Goal: Communication & Community: Answer question/provide support

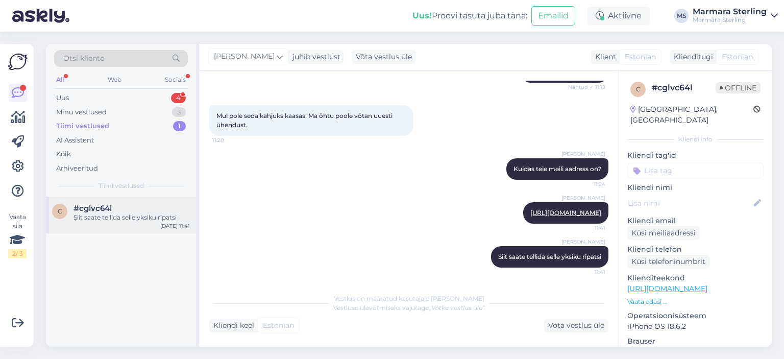
click at [148, 212] on div "#cglvc64l" at bounding box center [132, 208] width 116 height 9
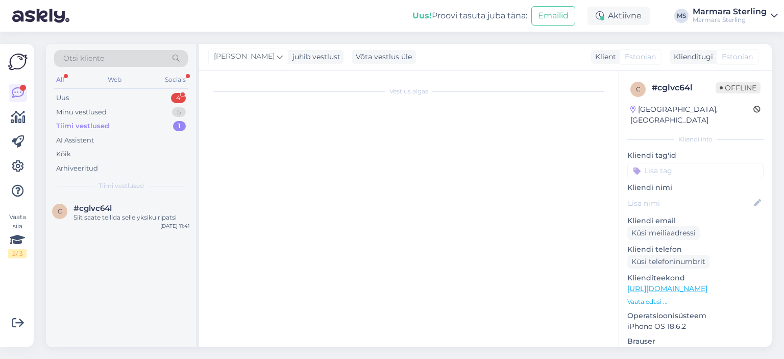
scroll to position [588, 0]
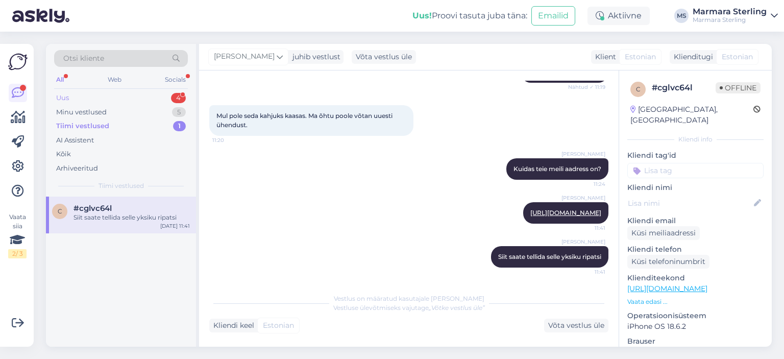
click at [132, 93] on div "Uus 4" at bounding box center [121, 98] width 134 height 14
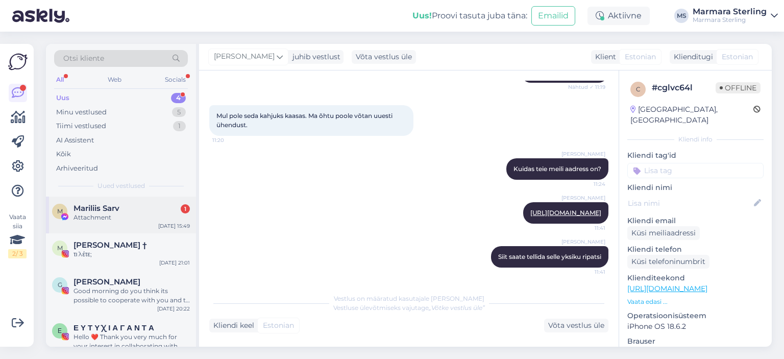
click at [160, 222] on div "[DATE] 15:49" at bounding box center [174, 226] width 32 height 8
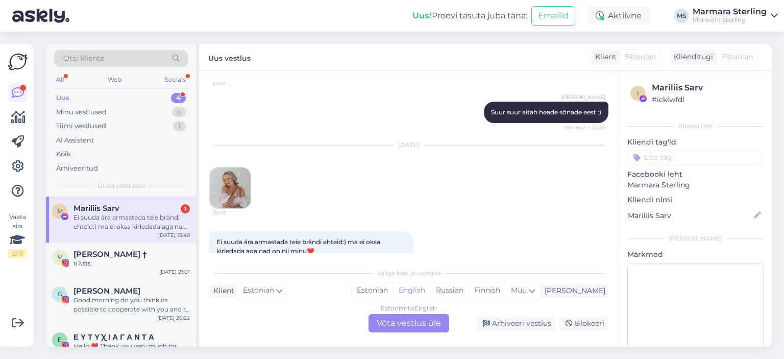
scroll to position [1985, 0]
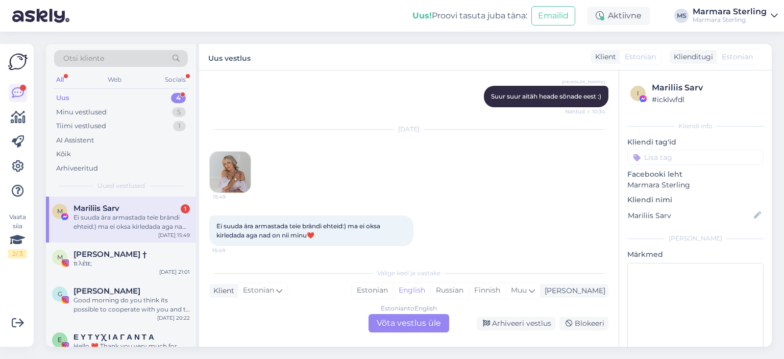
click at [220, 174] on img at bounding box center [230, 172] width 41 height 41
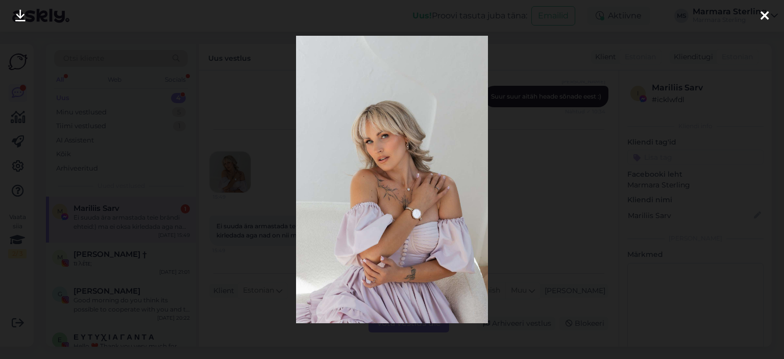
click at [766, 21] on icon at bounding box center [765, 16] width 8 height 13
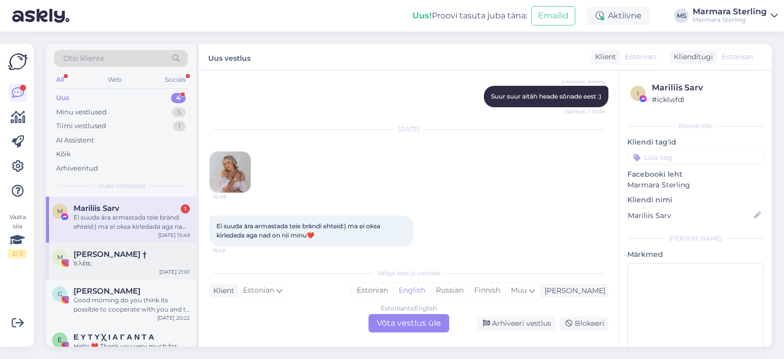
click at [170, 258] on div "[PERSON_NAME] †" at bounding box center [132, 254] width 116 height 9
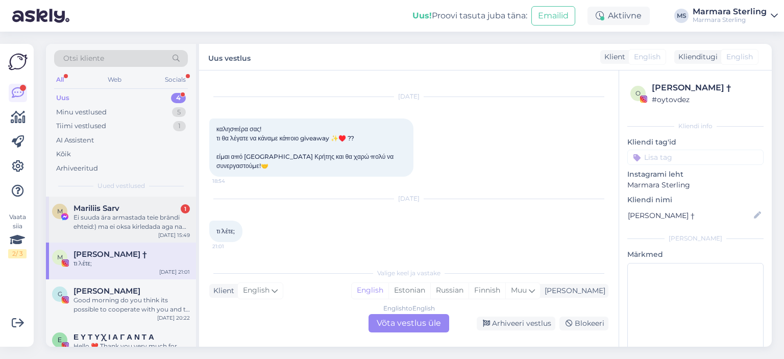
click at [176, 217] on div "Ei suuda ära armastada teie brändi ehteid:) ma ei oksa kirledada aga nad on nii…" at bounding box center [132, 222] width 116 height 18
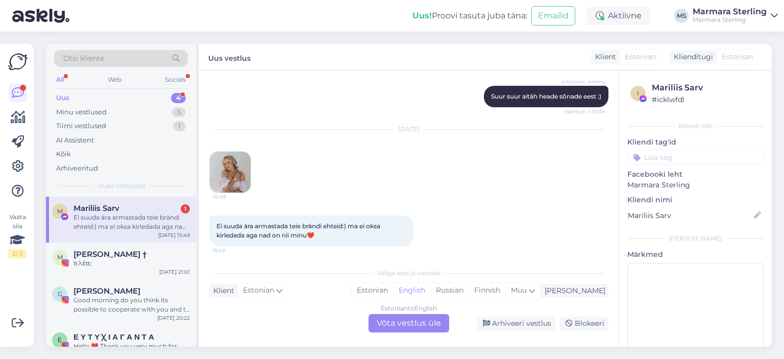
click at [158, 98] on div "Uus 4" at bounding box center [121, 98] width 134 height 14
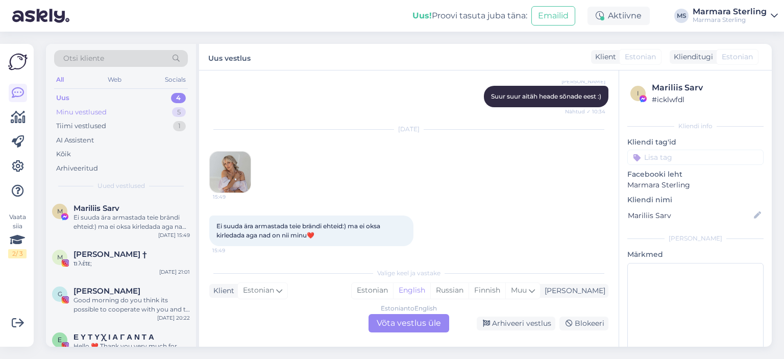
click at [162, 112] on div "Minu vestlused 5" at bounding box center [121, 112] width 134 height 14
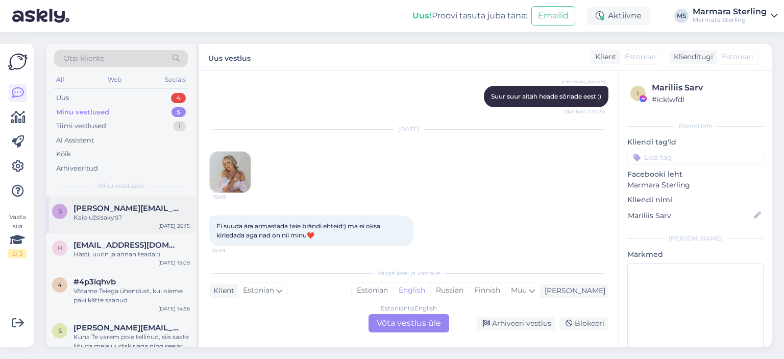
click at [146, 202] on div "[PERSON_NAME]@gmail.coml Kaip užsisakyti? [DATE] 20:15" at bounding box center [121, 215] width 150 height 37
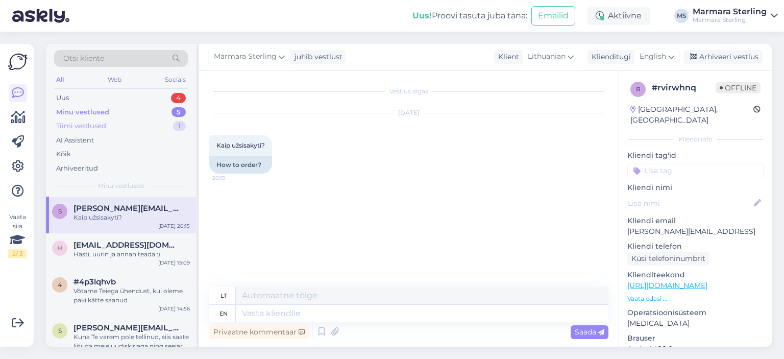
click at [140, 125] on div "Tiimi vestlused 1" at bounding box center [121, 126] width 134 height 14
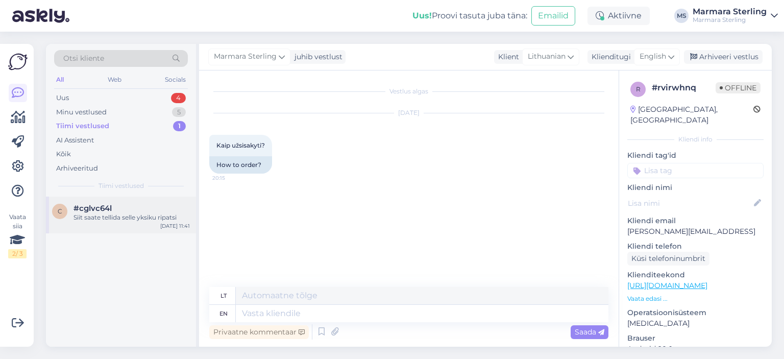
click at [145, 217] on div "Siit saate tellida selle yksiku ripatsi" at bounding box center [132, 217] width 116 height 9
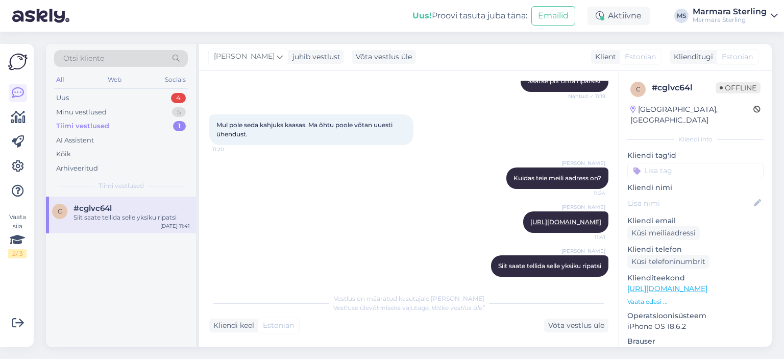
scroll to position [588, 0]
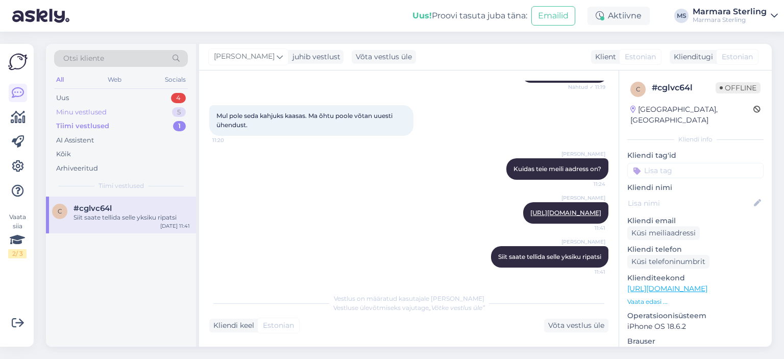
click at [151, 111] on div "Minu vestlused 5" at bounding box center [121, 112] width 134 height 14
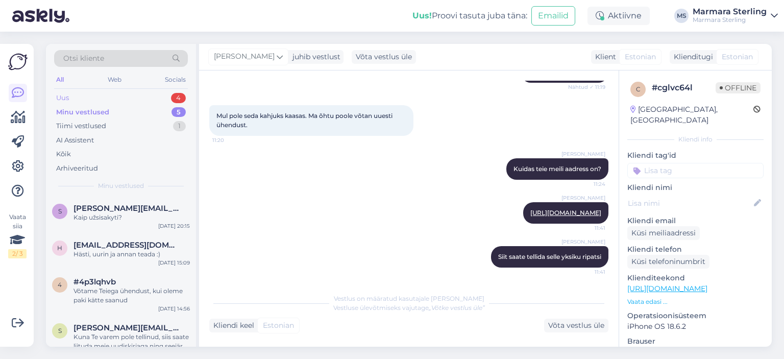
click at [151, 98] on div "Uus 4" at bounding box center [121, 98] width 134 height 14
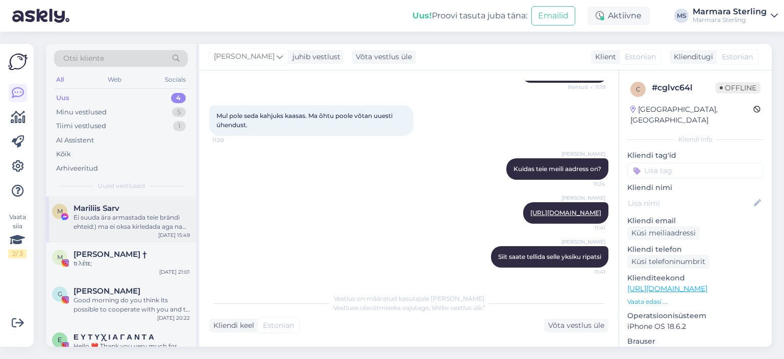
click at [139, 208] on div "Mariliis Sarv" at bounding box center [132, 208] width 116 height 9
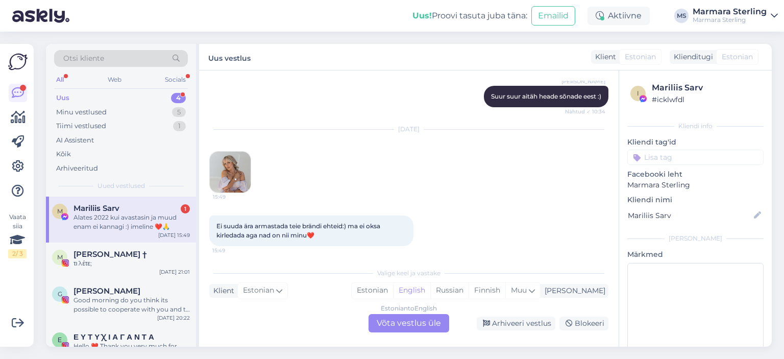
scroll to position [2038, 0]
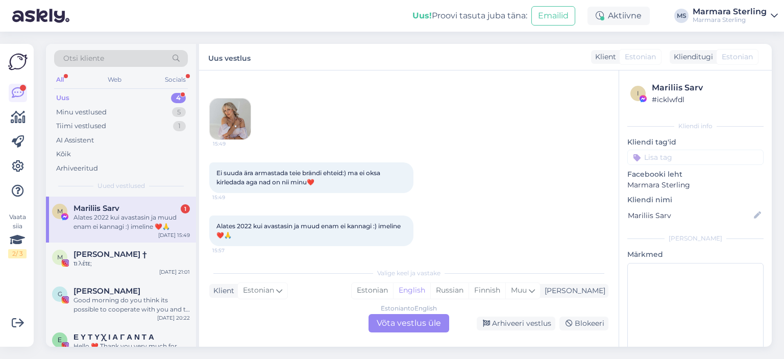
click at [239, 117] on img at bounding box center [230, 119] width 41 height 41
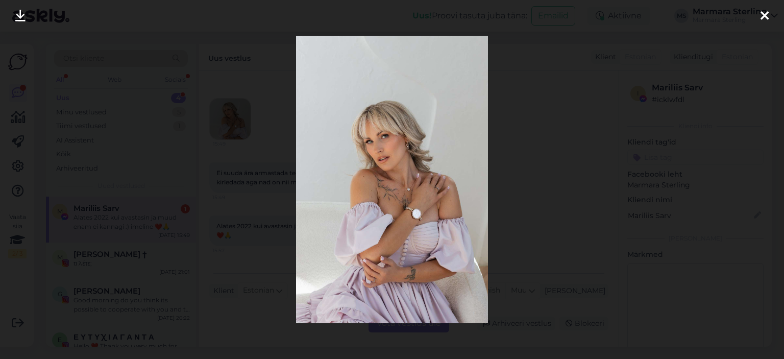
drag, startPoint x: 762, startPoint y: 16, endPoint x: 713, endPoint y: 40, distance: 55.0
click at [762, 17] on icon at bounding box center [765, 16] width 8 height 13
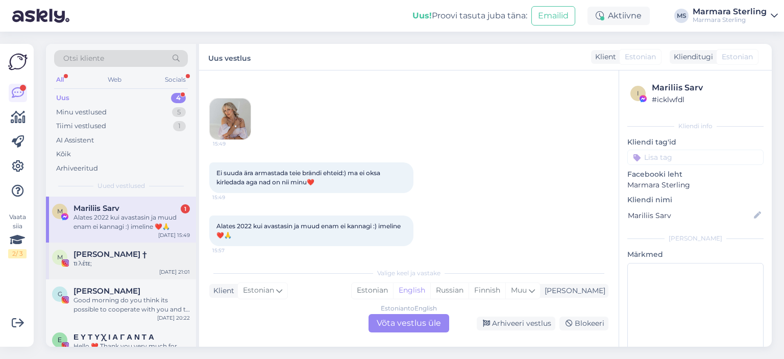
click at [168, 261] on div "τι λέτε;" at bounding box center [132, 263] width 116 height 9
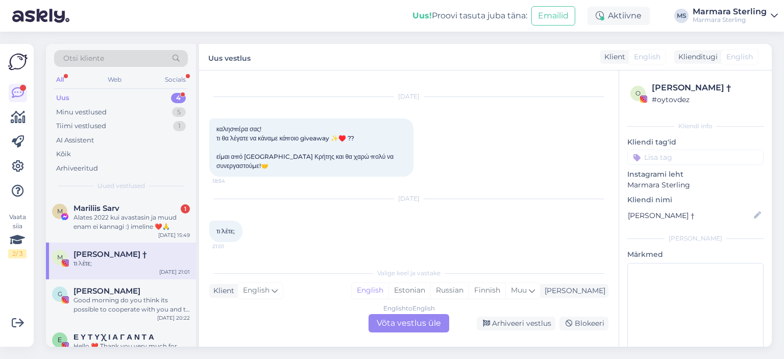
click at [125, 189] on span "Uued vestlused" at bounding box center [121, 185] width 47 height 9
click at [133, 213] on div "Alates 2022 kui avastasin ja muud enam ei kannagi :) imeline ❤️🙏" at bounding box center [132, 222] width 116 height 18
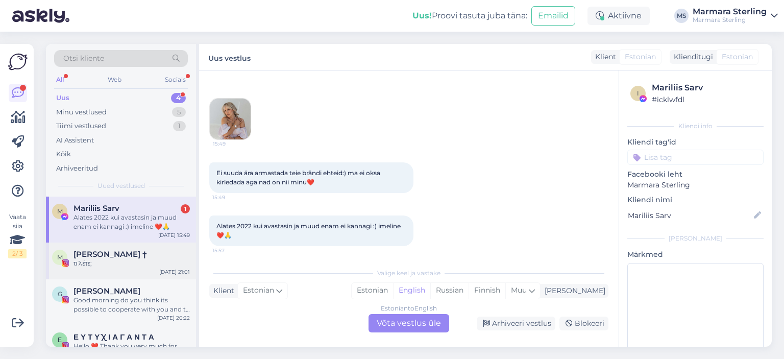
click at [127, 269] on div "M [PERSON_NAME] † τι λέτε; [DATE] 21:01" at bounding box center [121, 261] width 150 height 37
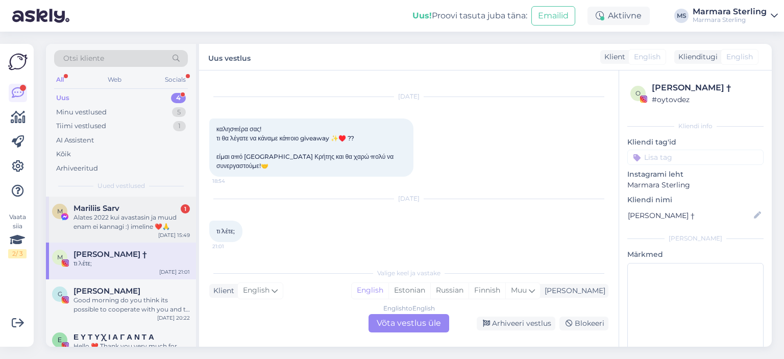
click at [116, 227] on div "Alates 2022 kui avastasin ja muud enam ei kannagi :) imeline ❤️🙏" at bounding box center [132, 222] width 116 height 18
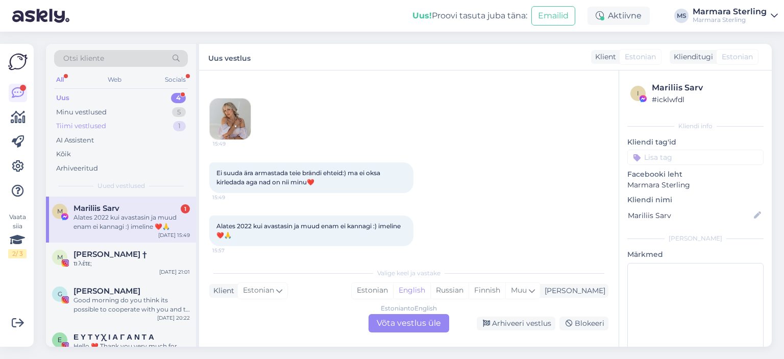
click at [146, 131] on div "Tiimi vestlused 1" at bounding box center [121, 126] width 134 height 14
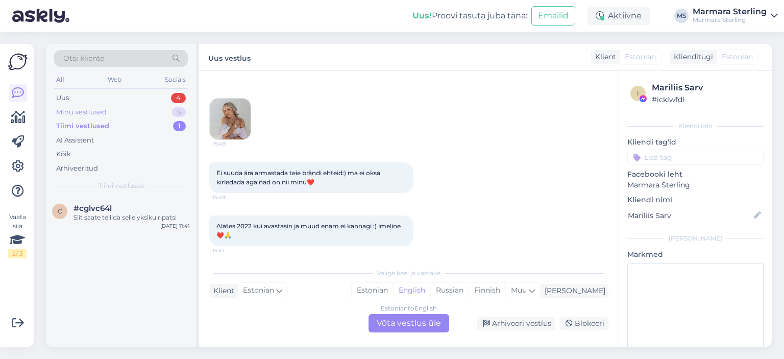
click at [145, 113] on div "Minu vestlused 5" at bounding box center [121, 112] width 134 height 14
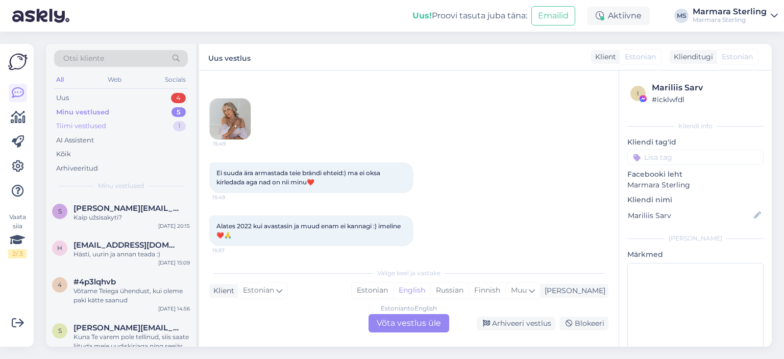
click at [142, 124] on div "Tiimi vestlused 1" at bounding box center [121, 126] width 134 height 14
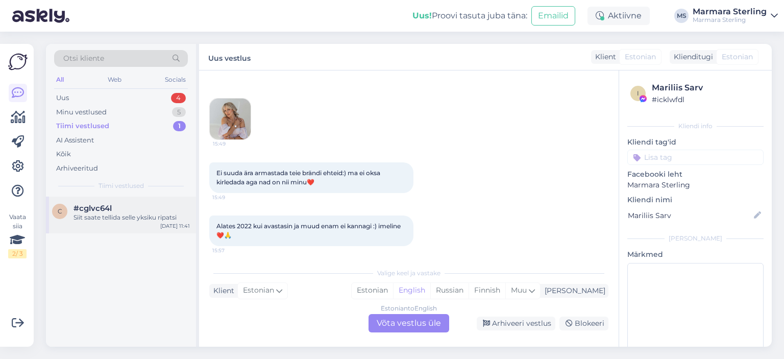
click at [137, 225] on div "c #cglvc64l Siit saate tellida selle yksiku ripatsi [DATE] 11:41" at bounding box center [121, 215] width 150 height 37
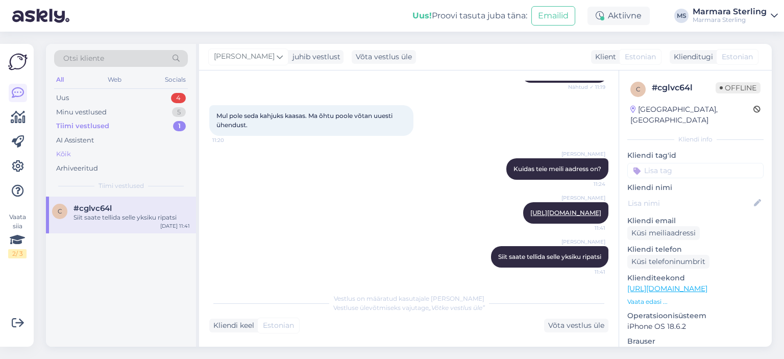
click at [126, 152] on div "Kõik" at bounding box center [121, 154] width 134 height 14
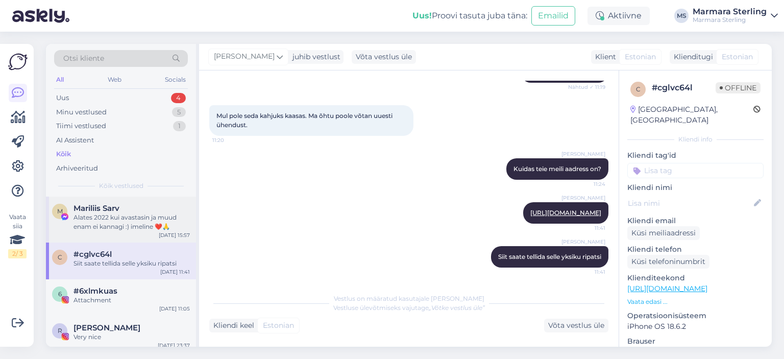
click at [141, 226] on div "Alates 2022 kui avastasin ja muud enam ei kannagi :) imeline ❤️🙏" at bounding box center [132, 222] width 116 height 18
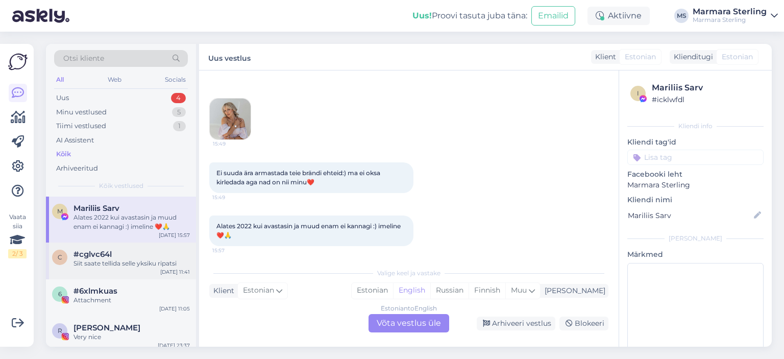
scroll to position [51, 0]
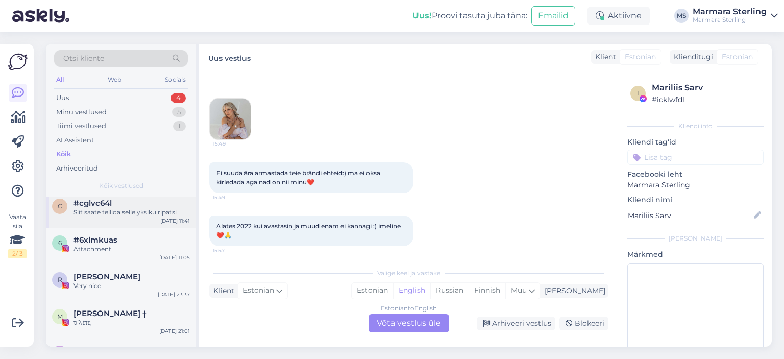
click at [140, 220] on div "c #cglvc64l Siit saate tellida selle yksiku ripatsi [DATE] 11:41" at bounding box center [121, 209] width 150 height 37
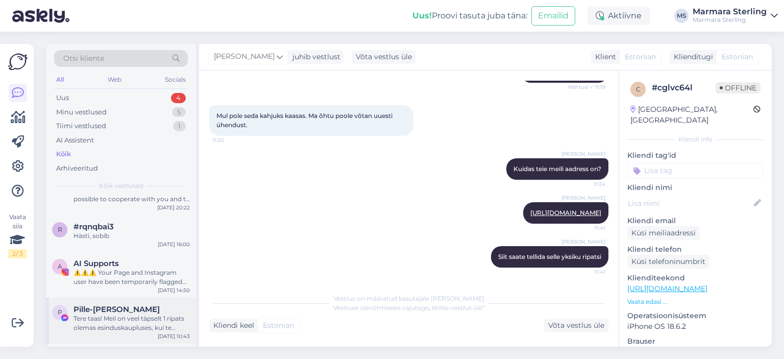
scroll to position [408, 0]
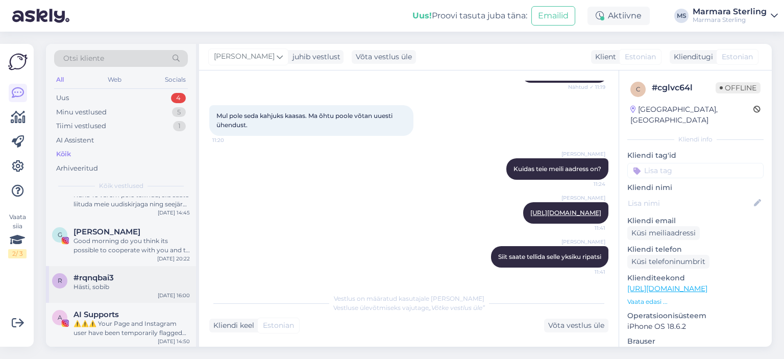
click at [133, 277] on div "#rqnqbai3" at bounding box center [132, 277] width 116 height 9
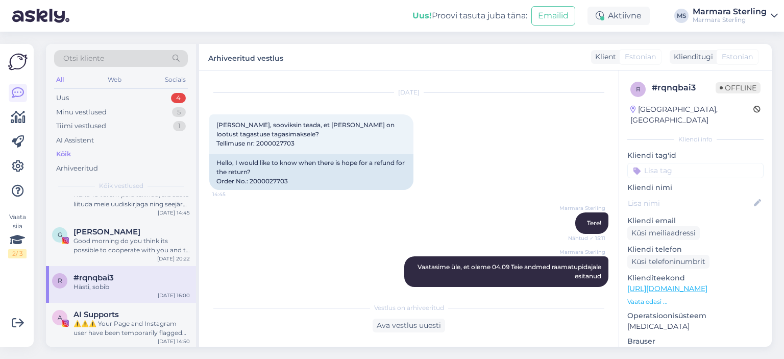
scroll to position [18, 0]
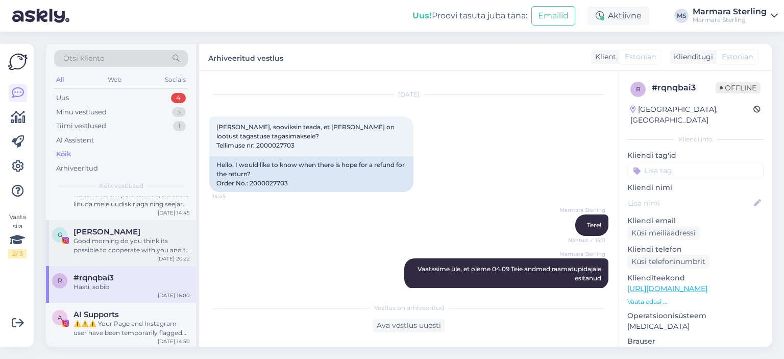
click at [129, 246] on div "Good morning do you think its possible to cooperate with you and to sponsor yr …" at bounding box center [132, 245] width 116 height 18
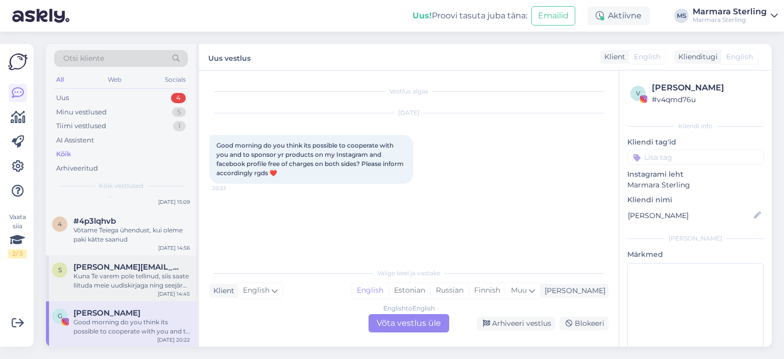
scroll to position [306, 0]
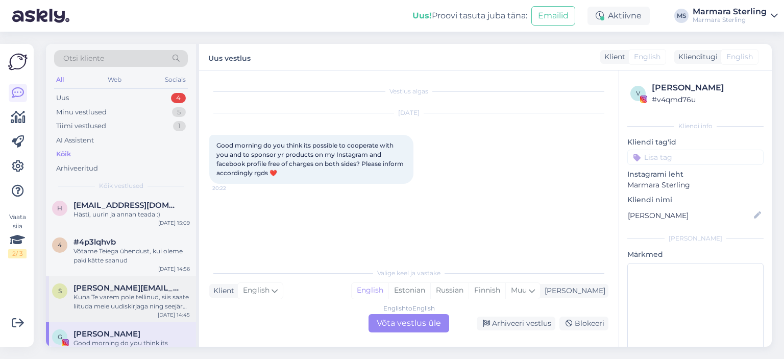
click at [143, 289] on span "[PERSON_NAME][EMAIL_ADDRESS][DOMAIN_NAME]" at bounding box center [127, 287] width 106 height 9
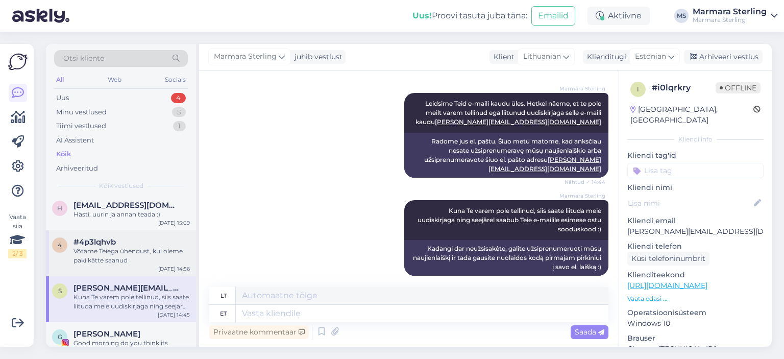
click at [141, 269] on div "4 #4p3lqhvb Võtame Teiega ühendust, kui oleme paki kätte saanud [DATE] 14:56" at bounding box center [121, 253] width 150 height 46
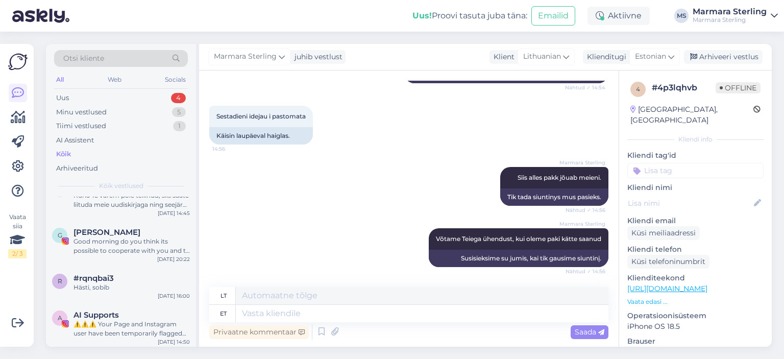
scroll to position [408, 0]
click at [147, 285] on div "Hästi, sobib" at bounding box center [132, 286] width 116 height 9
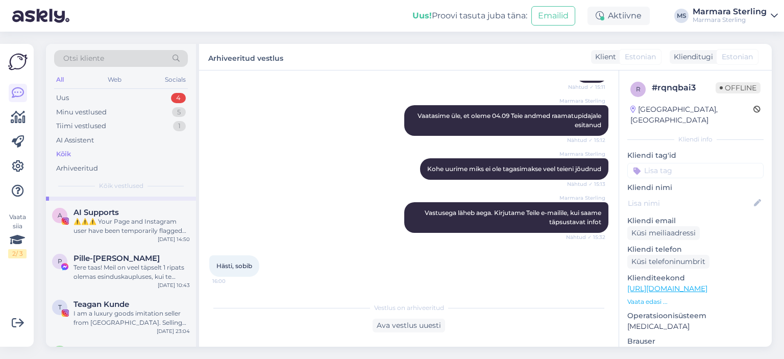
scroll to position [664, 0]
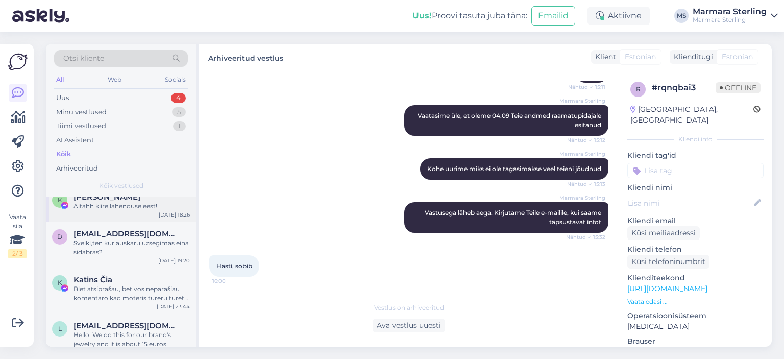
click at [118, 216] on div "K [PERSON_NAME] [PERSON_NAME] kiire lahenduse eest! [DATE] 18:26" at bounding box center [121, 203] width 150 height 37
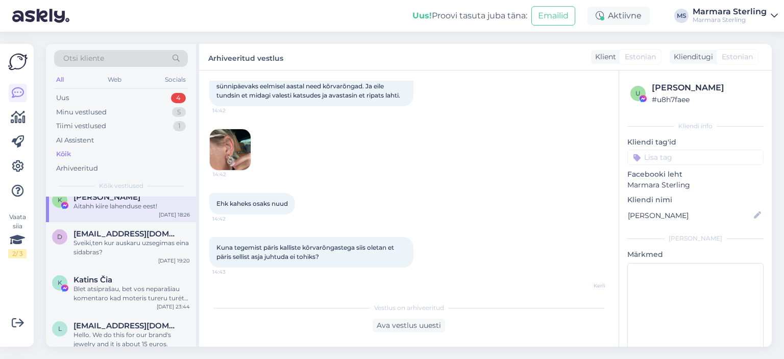
scroll to position [0, 0]
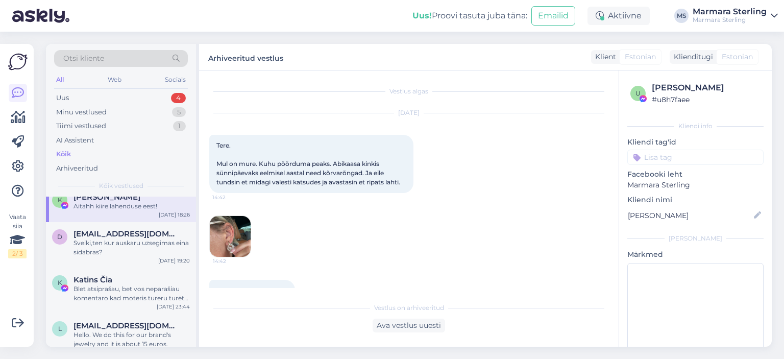
click at [227, 236] on img at bounding box center [230, 236] width 41 height 41
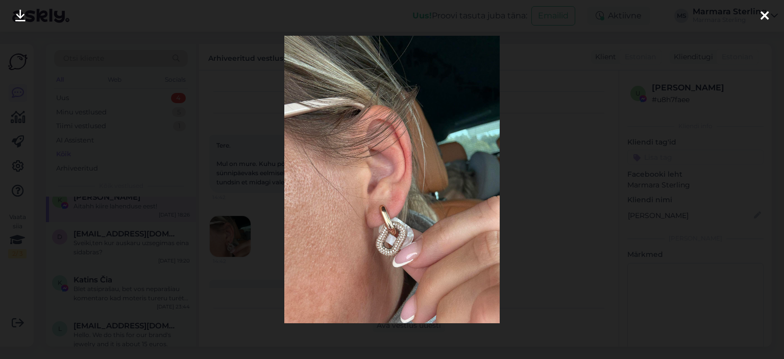
click at [766, 12] on icon at bounding box center [765, 16] width 8 height 13
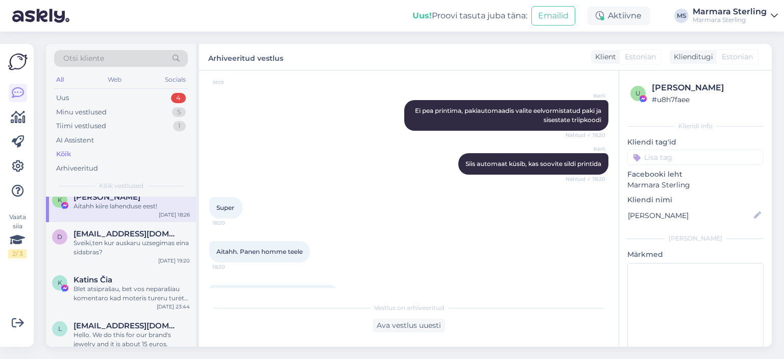
scroll to position [1021, 0]
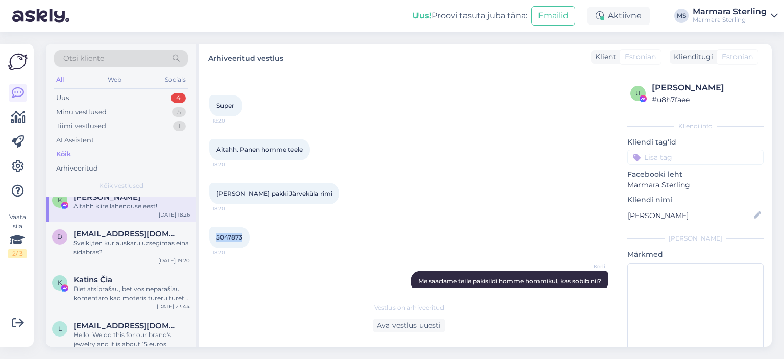
drag, startPoint x: 216, startPoint y: 238, endPoint x: 244, endPoint y: 236, distance: 27.1
click at [244, 236] on div "5047873 18:20" at bounding box center [229, 237] width 40 height 21
copy span "5047873"
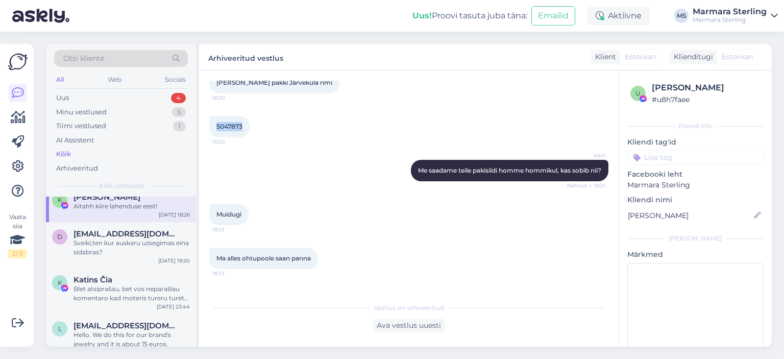
scroll to position [1117, 0]
